Goal: Information Seeking & Learning: Learn about a topic

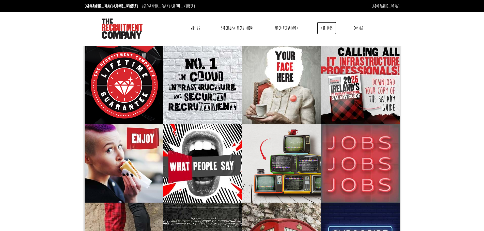
click at [336, 28] on link "The Jobs" at bounding box center [326, 28] width 19 height 13
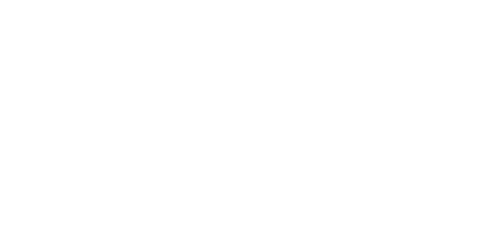
select select "[GEOGRAPHIC_DATA]"
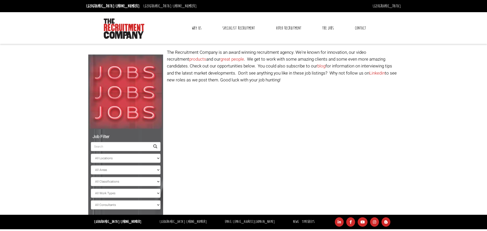
select select "[GEOGRAPHIC_DATA]"
